Goal: Navigation & Orientation: Find specific page/section

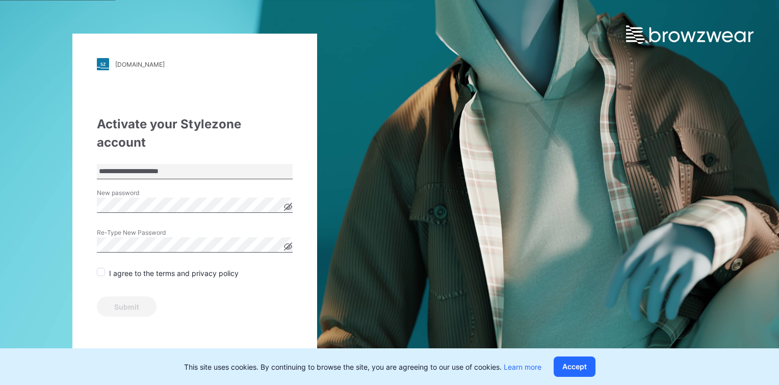
drag, startPoint x: 165, startPoint y: 170, endPoint x: 170, endPoint y: 174, distance: 6.1
click at [165, 189] on label "New password" at bounding box center [132, 193] width 71 height 9
click at [579, 370] on button "Accept" at bounding box center [574, 367] width 42 height 20
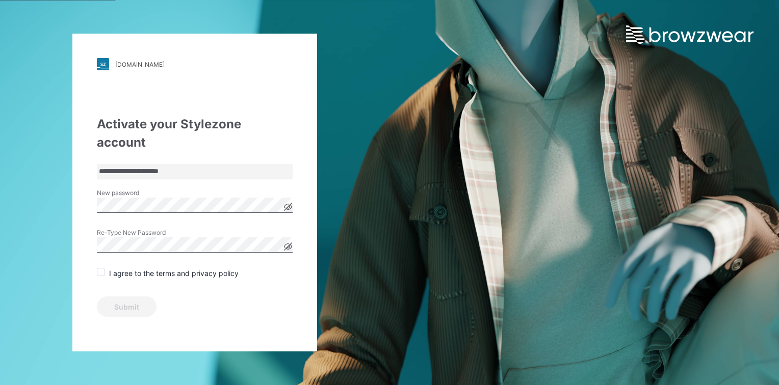
click at [98, 268] on span at bounding box center [101, 272] width 8 height 8
click at [122, 297] on button "Submit" at bounding box center [127, 307] width 60 height 20
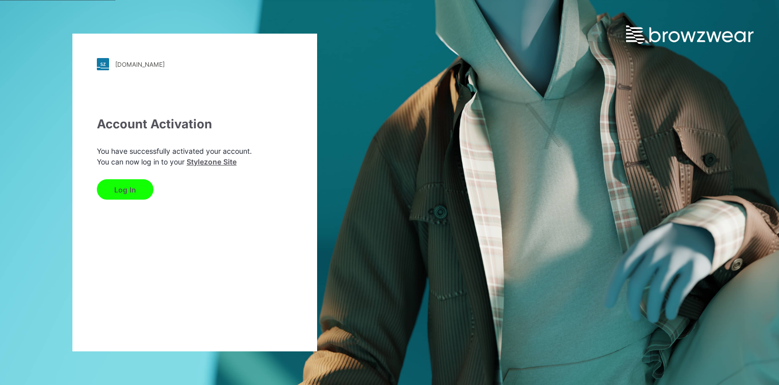
click at [128, 192] on button "Log In" at bounding box center [125, 189] width 57 height 20
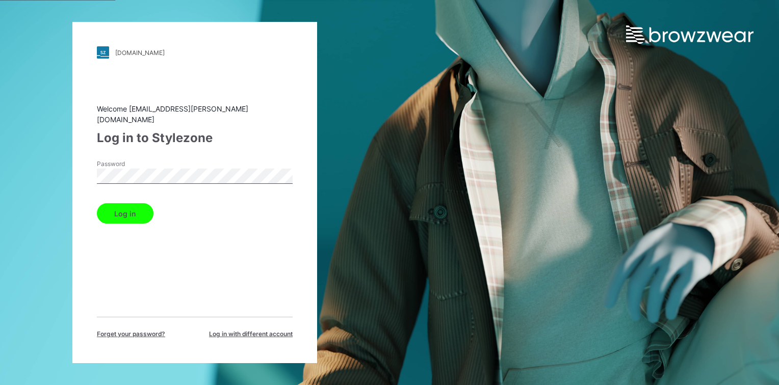
click at [97, 203] on button "Log in" at bounding box center [125, 213] width 57 height 20
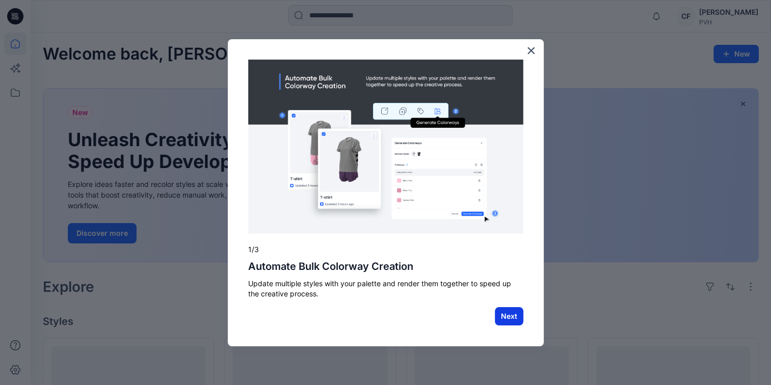
click at [509, 315] on button "Next" at bounding box center [509, 316] width 29 height 18
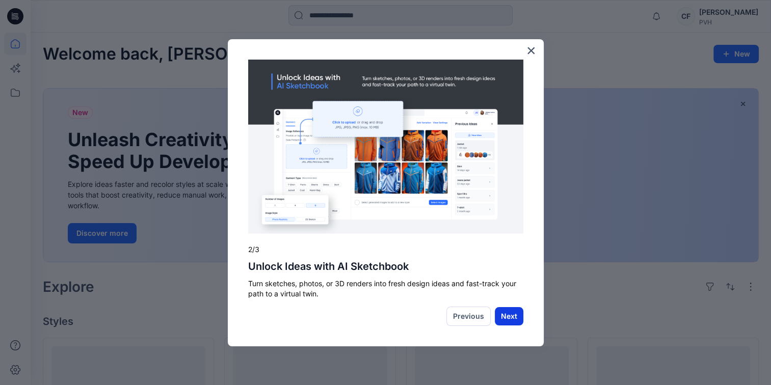
click at [507, 313] on button "Next" at bounding box center [509, 316] width 29 height 18
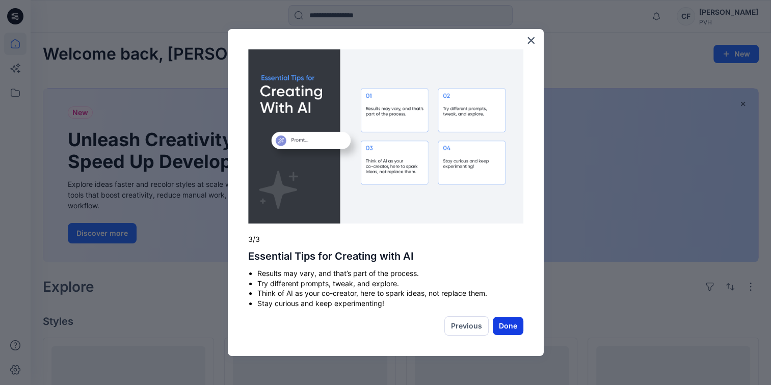
click at [511, 329] on button "Done" at bounding box center [508, 326] width 31 height 18
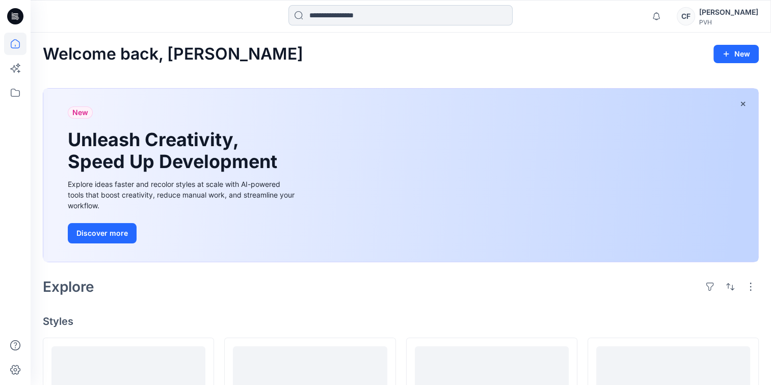
click at [327, 15] on input at bounding box center [400, 15] width 224 height 20
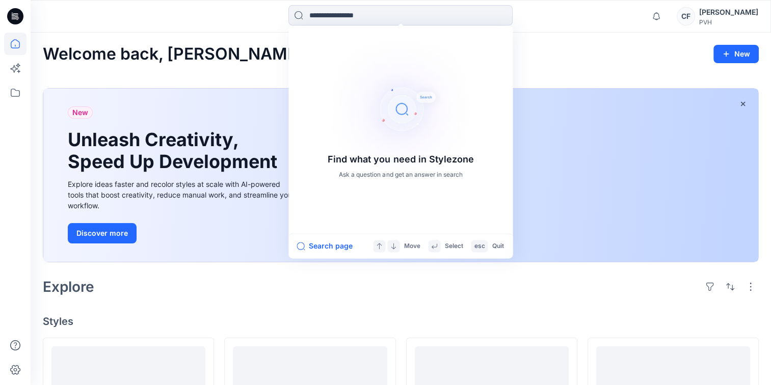
click at [208, 19] on div at bounding box center [123, 16] width 185 height 22
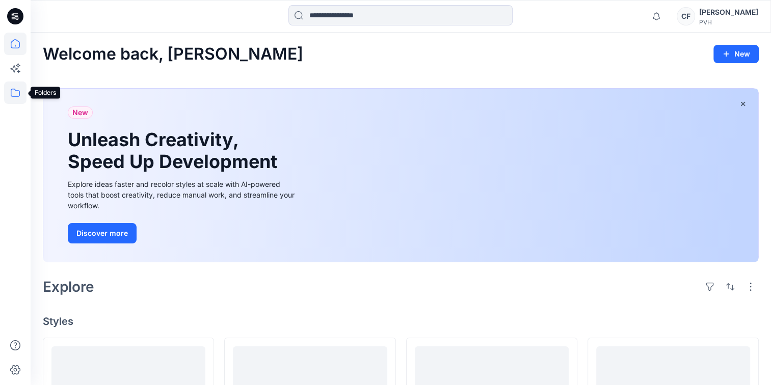
click at [12, 94] on icon at bounding box center [15, 93] width 22 height 22
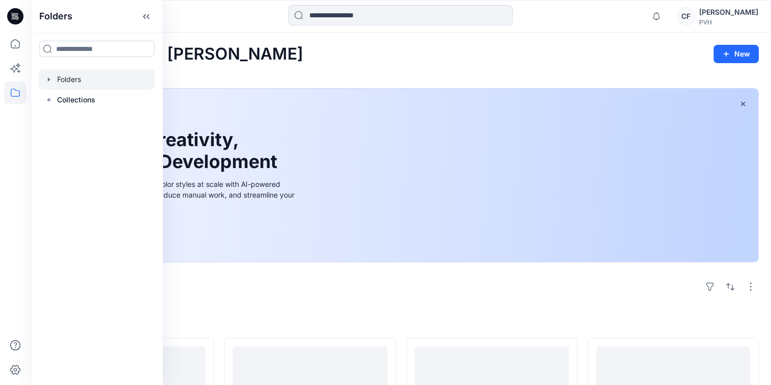
click at [74, 82] on div at bounding box center [97, 79] width 116 height 20
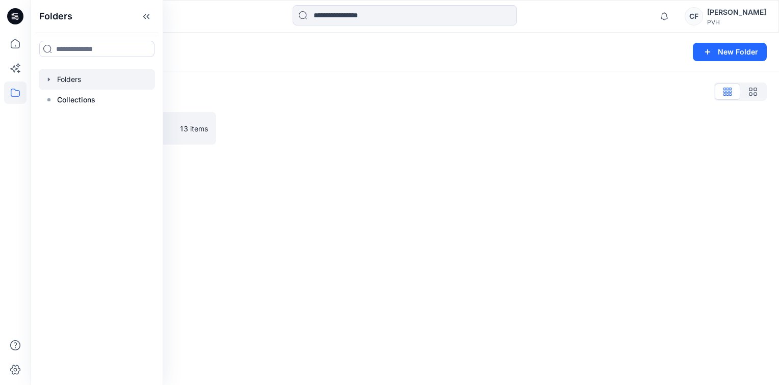
click at [47, 79] on icon "button" at bounding box center [49, 79] width 8 height 8
click at [60, 97] on icon "button" at bounding box center [59, 100] width 8 height 8
click at [71, 120] on icon "button" at bounding box center [69, 120] width 8 height 8
click at [105, 123] on div at bounding box center [113, 120] width 148 height 20
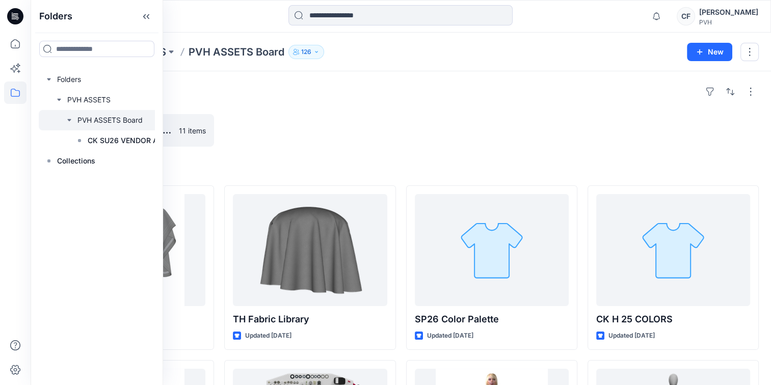
click at [491, 114] on div at bounding box center [491, 130] width 171 height 33
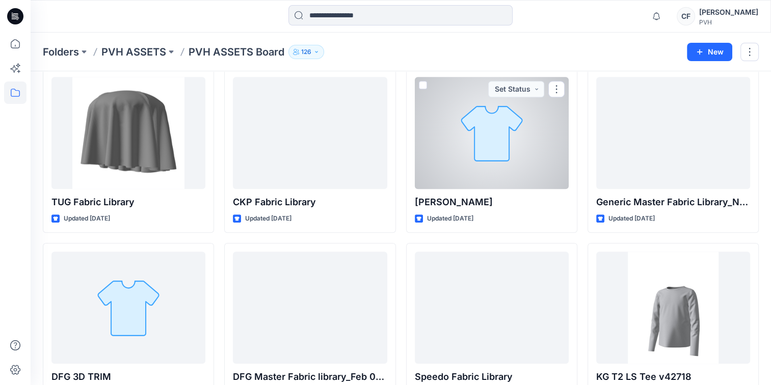
scroll to position [848, 0]
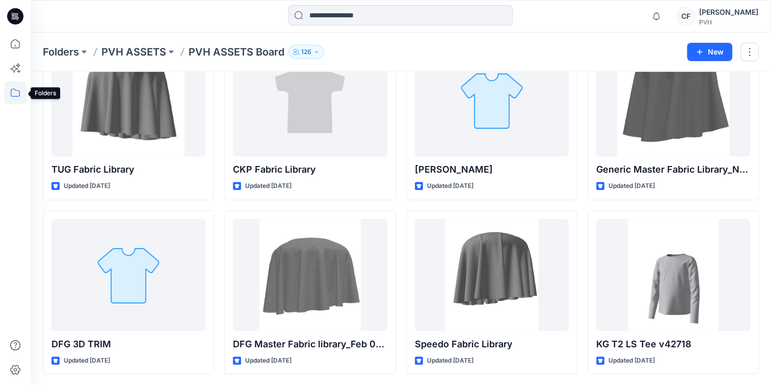
click at [16, 95] on icon at bounding box center [15, 93] width 22 height 22
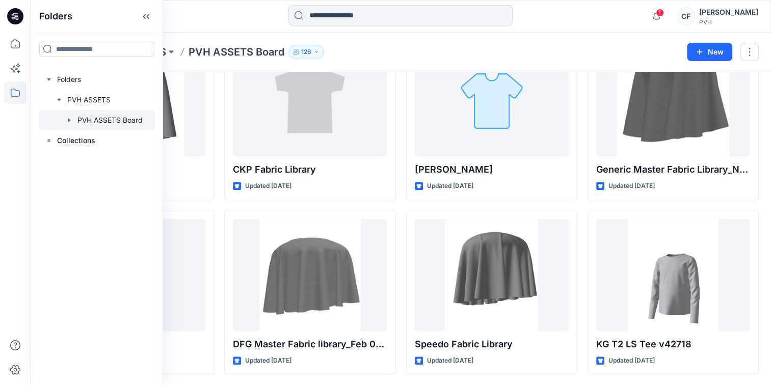
scroll to position [593, 0]
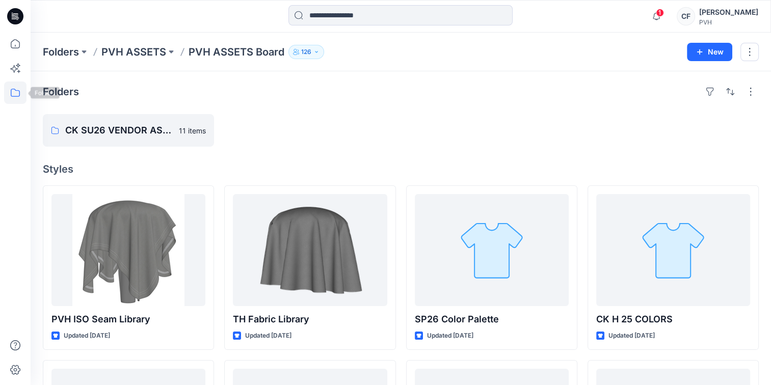
click at [13, 93] on icon at bounding box center [15, 93] width 22 height 22
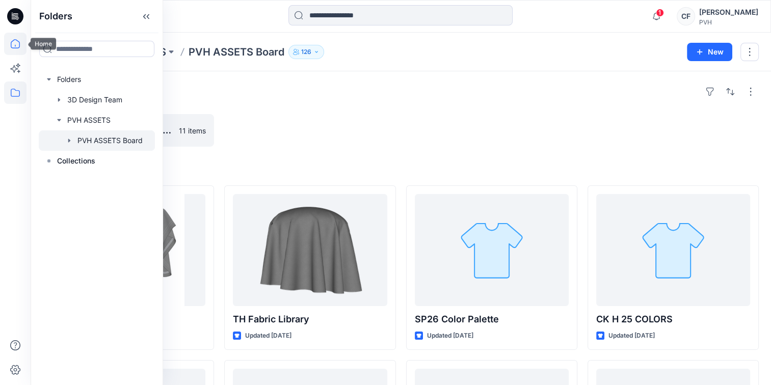
click at [16, 45] on icon at bounding box center [15, 44] width 22 height 22
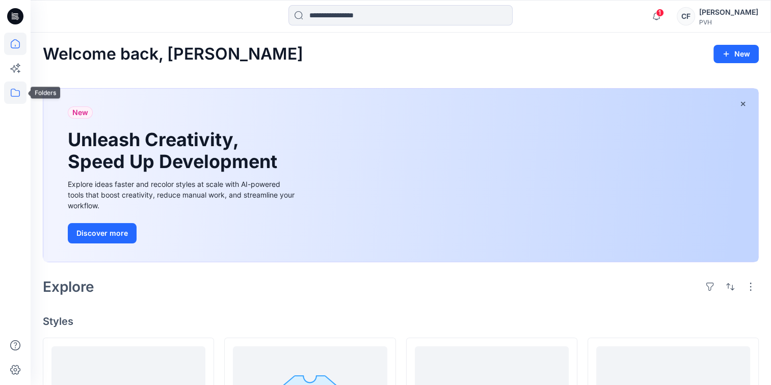
click at [12, 93] on icon at bounding box center [15, 93] width 22 height 22
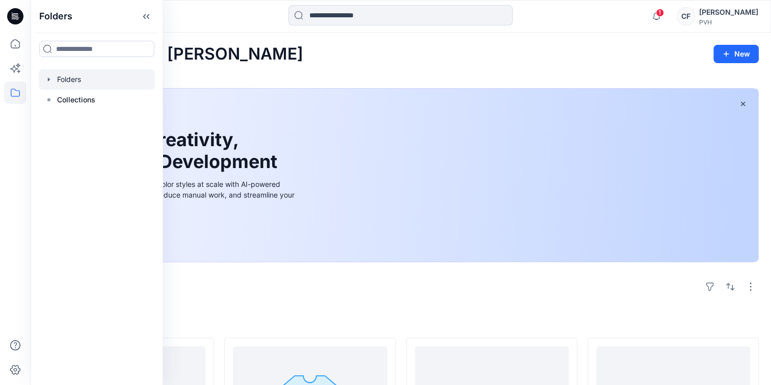
click at [73, 78] on div at bounding box center [97, 79] width 116 height 20
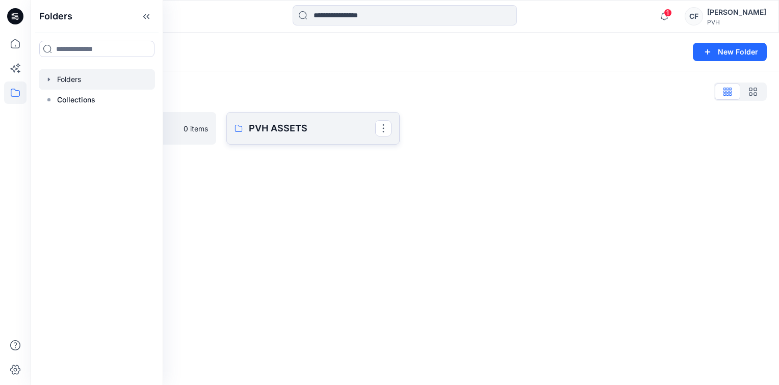
click at [296, 125] on p "PVH ASSETS" at bounding box center [312, 128] width 126 height 14
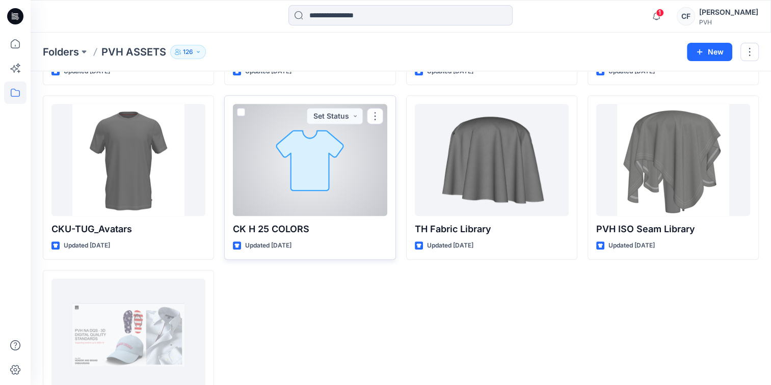
scroll to position [499, 0]
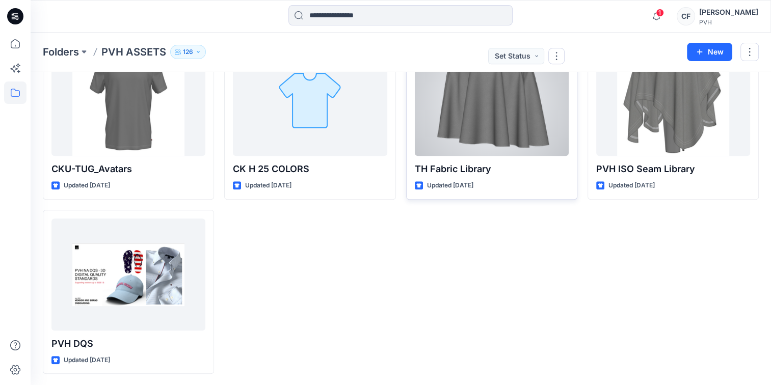
click at [508, 93] on div at bounding box center [492, 100] width 154 height 112
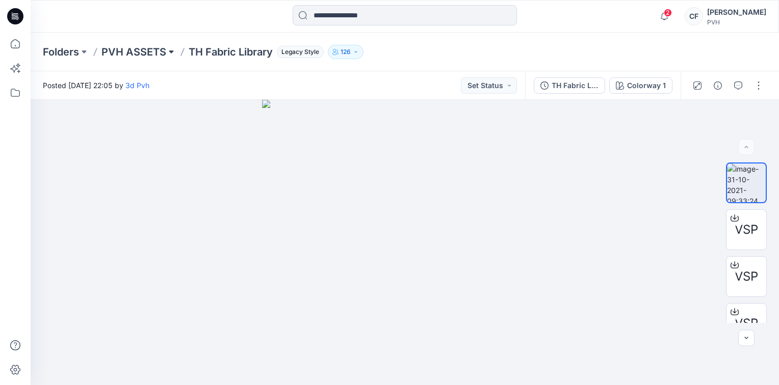
click at [170, 51] on button at bounding box center [171, 52] width 10 height 14
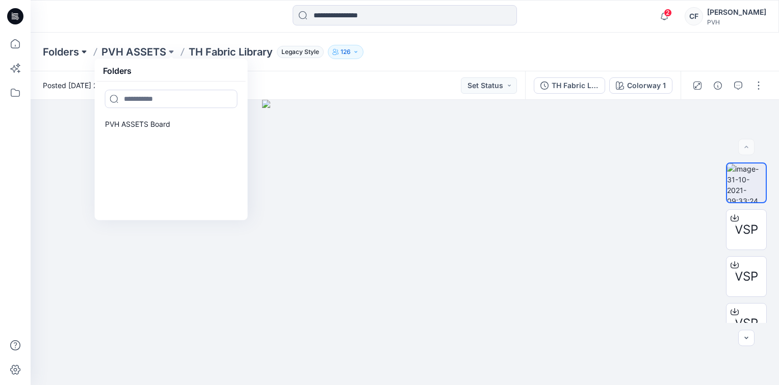
click at [85, 50] on button at bounding box center [84, 52] width 10 height 14
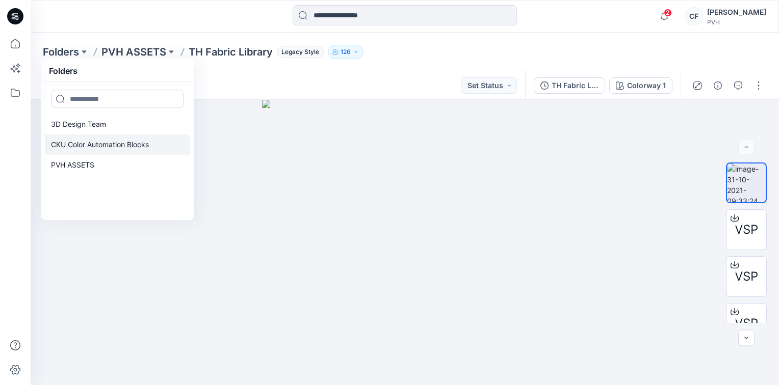
click at [104, 142] on p "CKU Color Automation Blocks" at bounding box center [100, 145] width 98 height 12
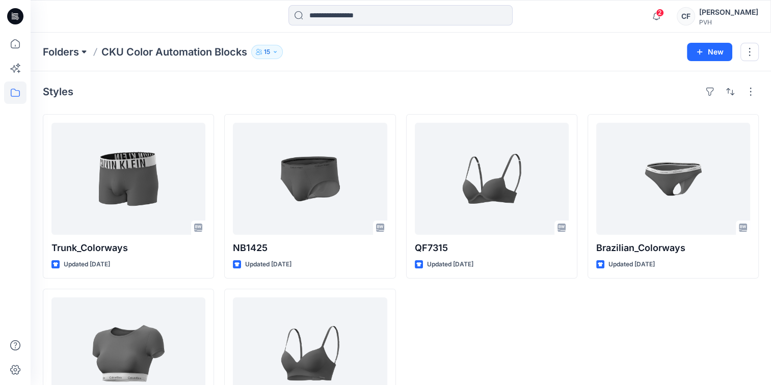
click at [84, 50] on button at bounding box center [84, 52] width 10 height 14
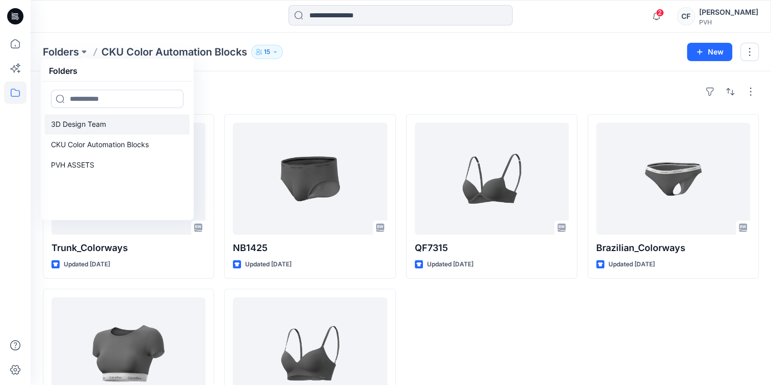
click at [69, 126] on p "3D Design Team" at bounding box center [78, 124] width 55 height 12
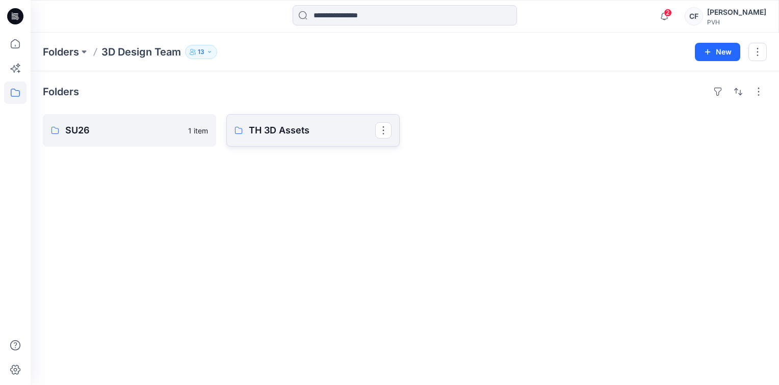
click at [323, 126] on p "TH 3D Assets" at bounding box center [312, 130] width 126 height 14
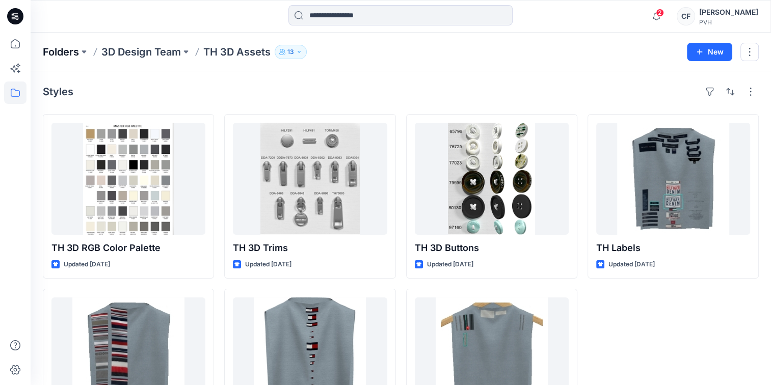
click at [55, 53] on p "Folders" at bounding box center [61, 52] width 36 height 14
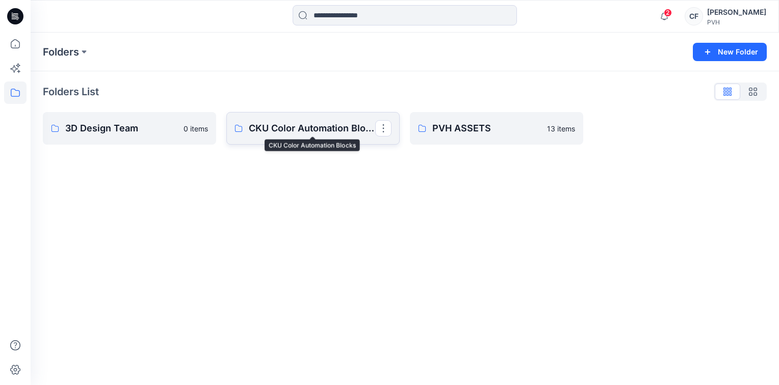
click at [304, 128] on p "CKU Color Automation Blocks" at bounding box center [312, 128] width 126 height 14
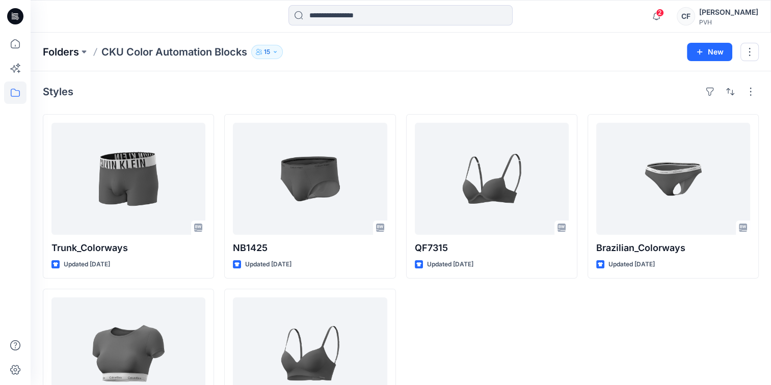
click at [63, 52] on p "Folders" at bounding box center [61, 52] width 36 height 14
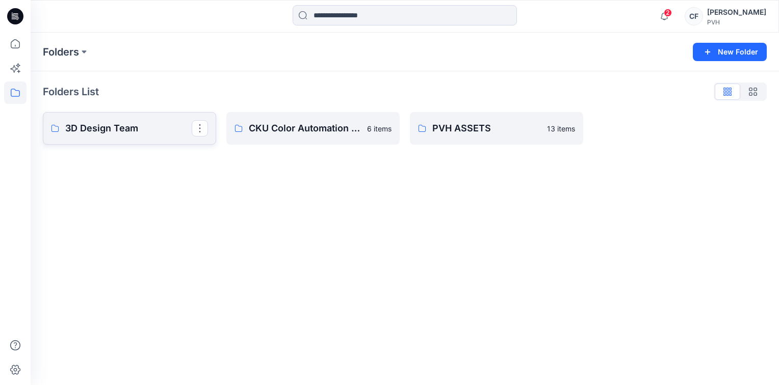
click at [116, 128] on p "3D Design Team" at bounding box center [128, 128] width 126 height 14
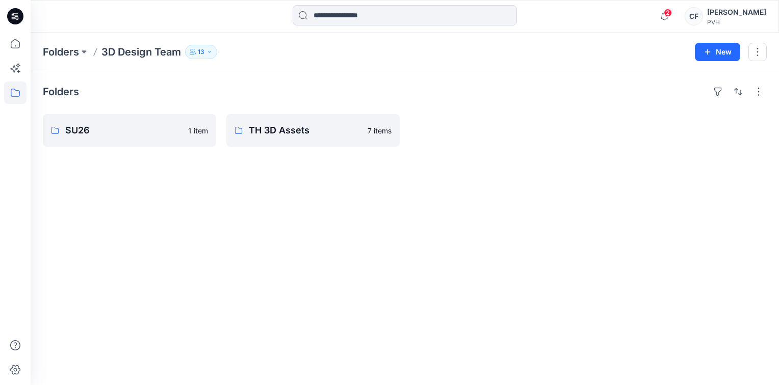
click at [566, 165] on div "Folders SU26 1 item TH 3D Assets 7 items" at bounding box center [405, 228] width 748 height 314
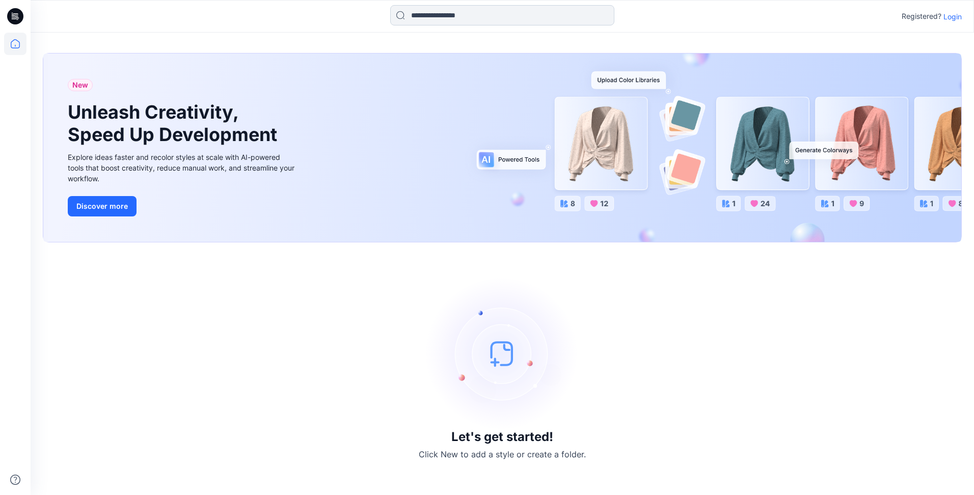
click at [467, 12] on input at bounding box center [502, 15] width 224 height 20
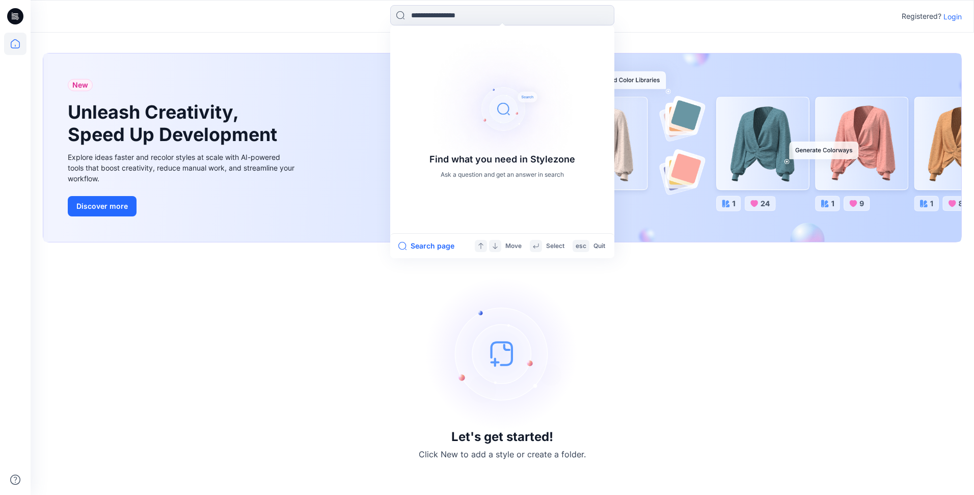
click at [323, 43] on div "New Unleash Creativity, Speed Up Development Explore ideas faster and recolor s…" at bounding box center [503, 264] width 944 height 463
